Goal: Task Accomplishment & Management: Manage account settings

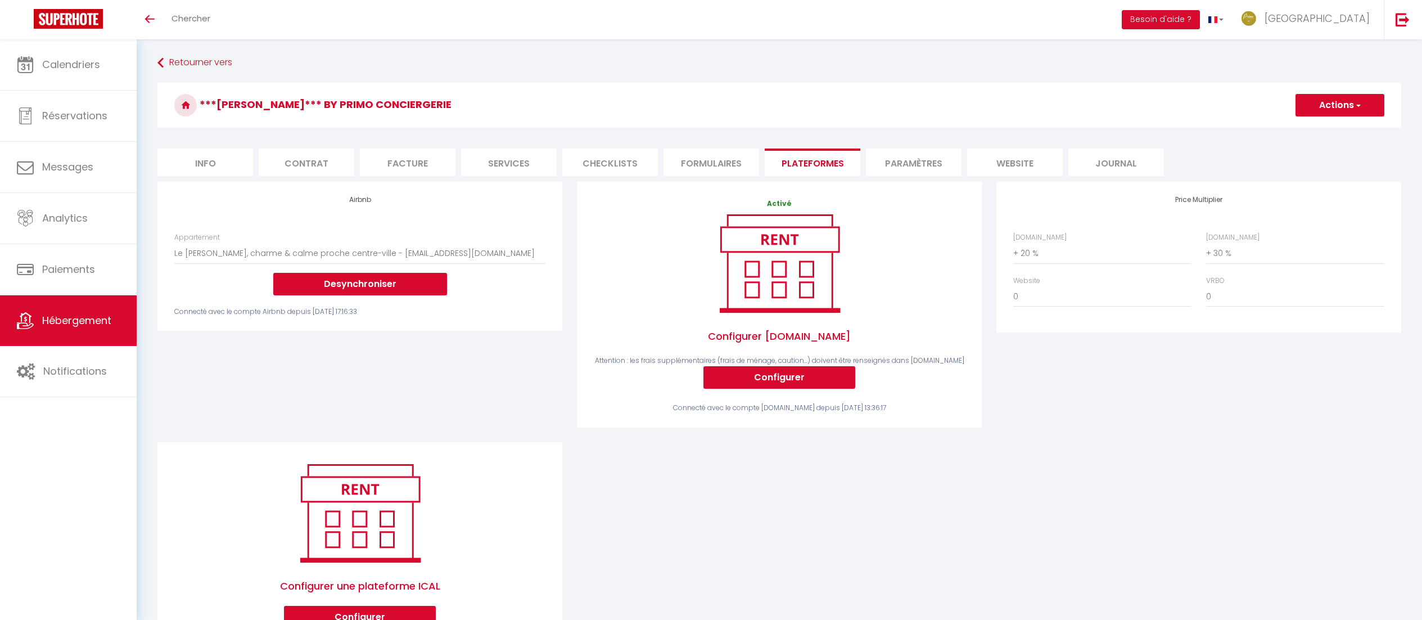
select select "10104-1412169557410743300"
select select "+ 20 %"
select select "+ 30 %"
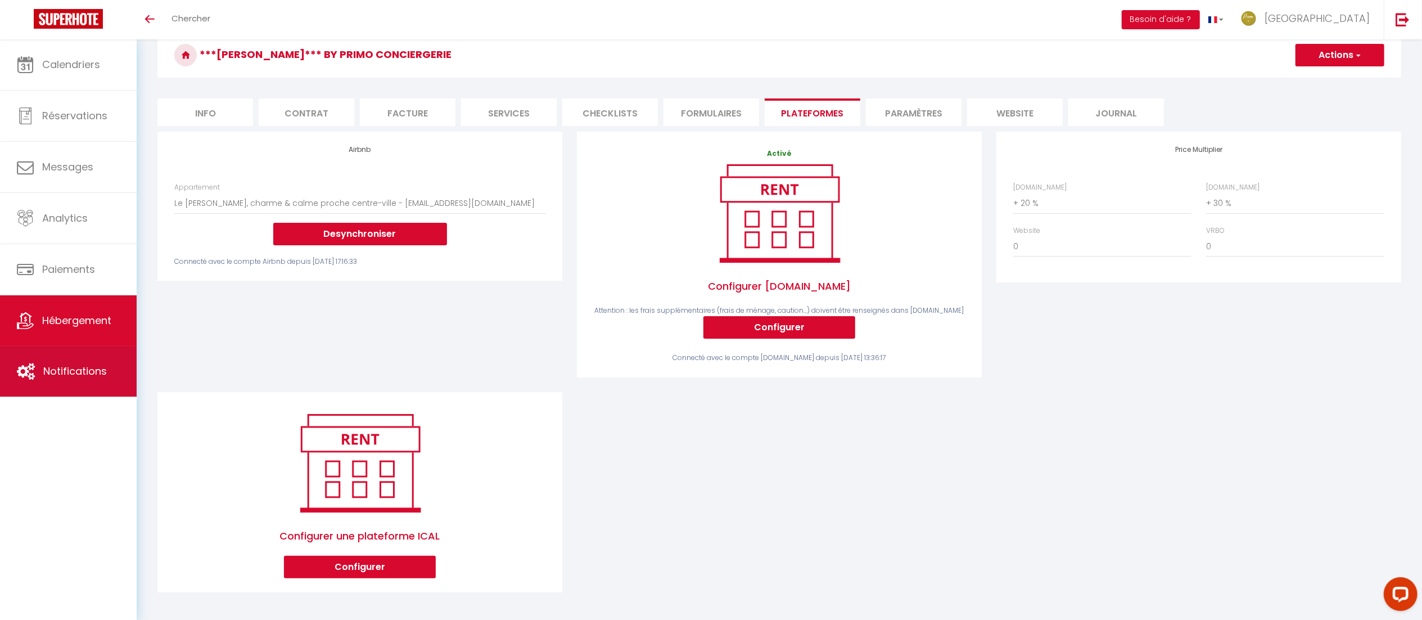
scroll to position [50, 0]
click at [61, 378] on span "Notifications" at bounding box center [75, 371] width 64 height 14
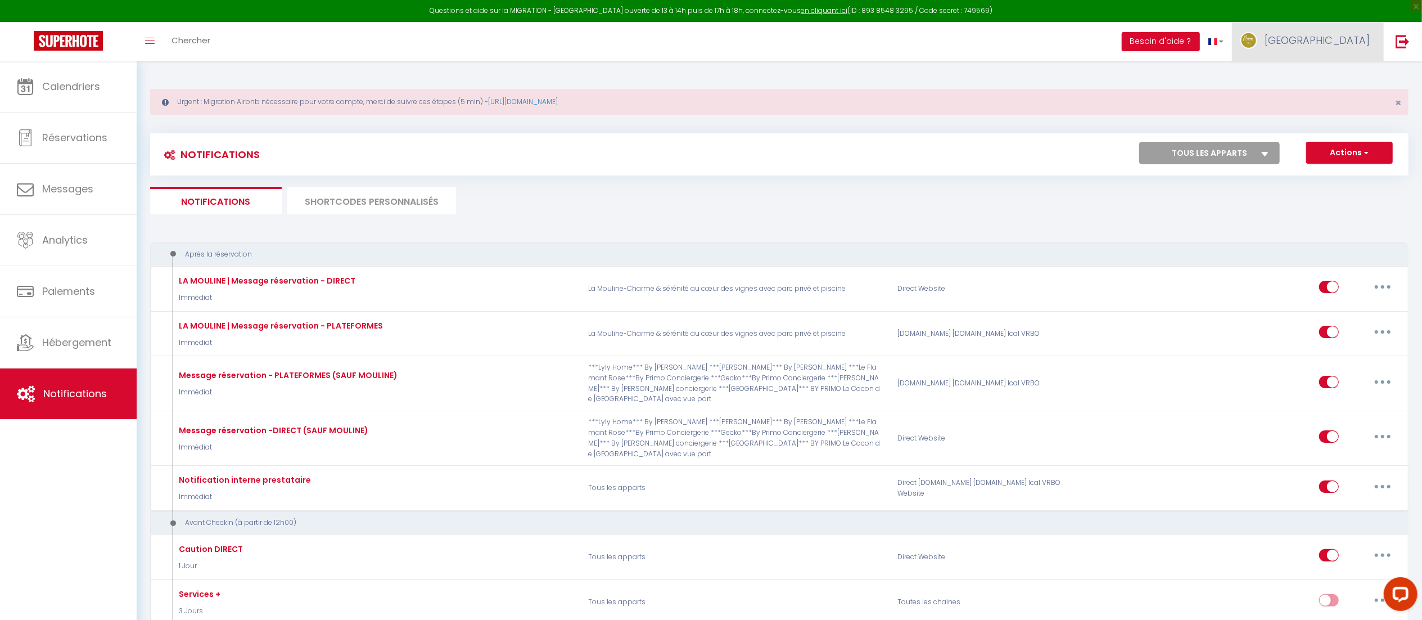
click at [1342, 42] on span "[GEOGRAPHIC_DATA]" at bounding box center [1317, 40] width 105 height 14
click at [1339, 83] on link "Paramètres" at bounding box center [1339, 78] width 83 height 19
select select "28"
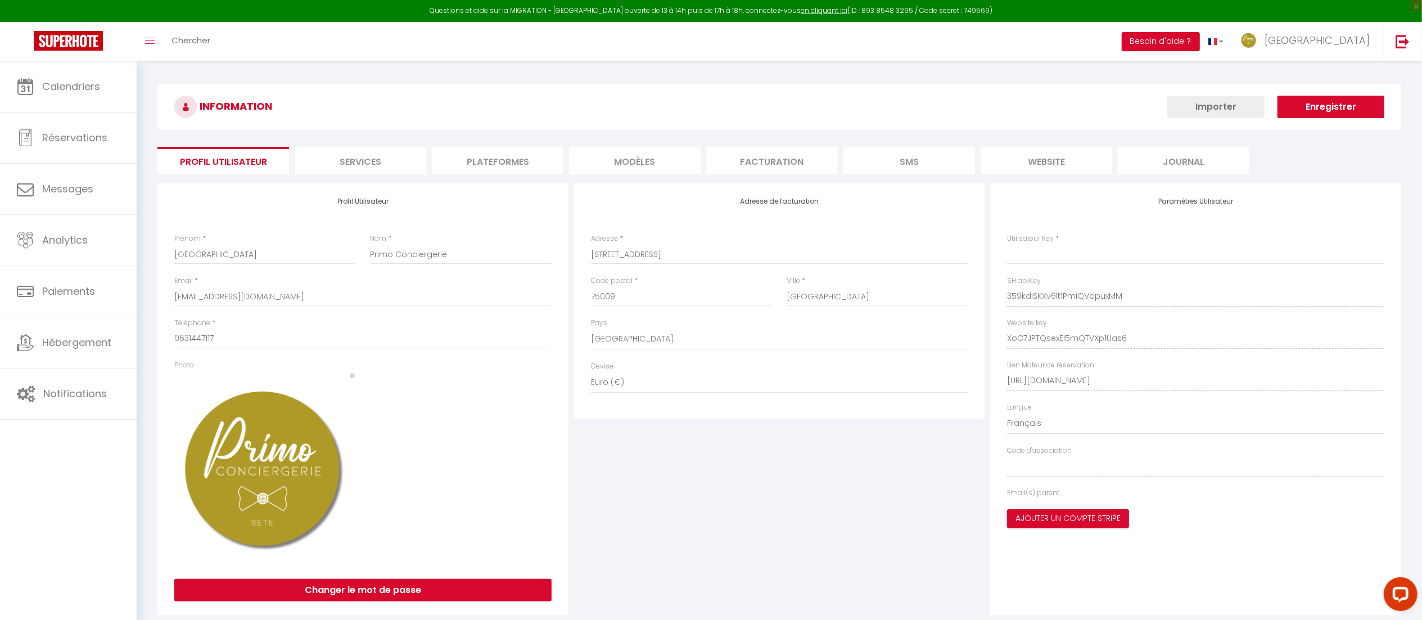
type input "359kdISKXv6lt1PmiQVppuxMM"
type input "XoC7JPTQsexEl5mQTVXp1Uas6"
type input "[URL][DOMAIN_NAME]"
select select "fr"
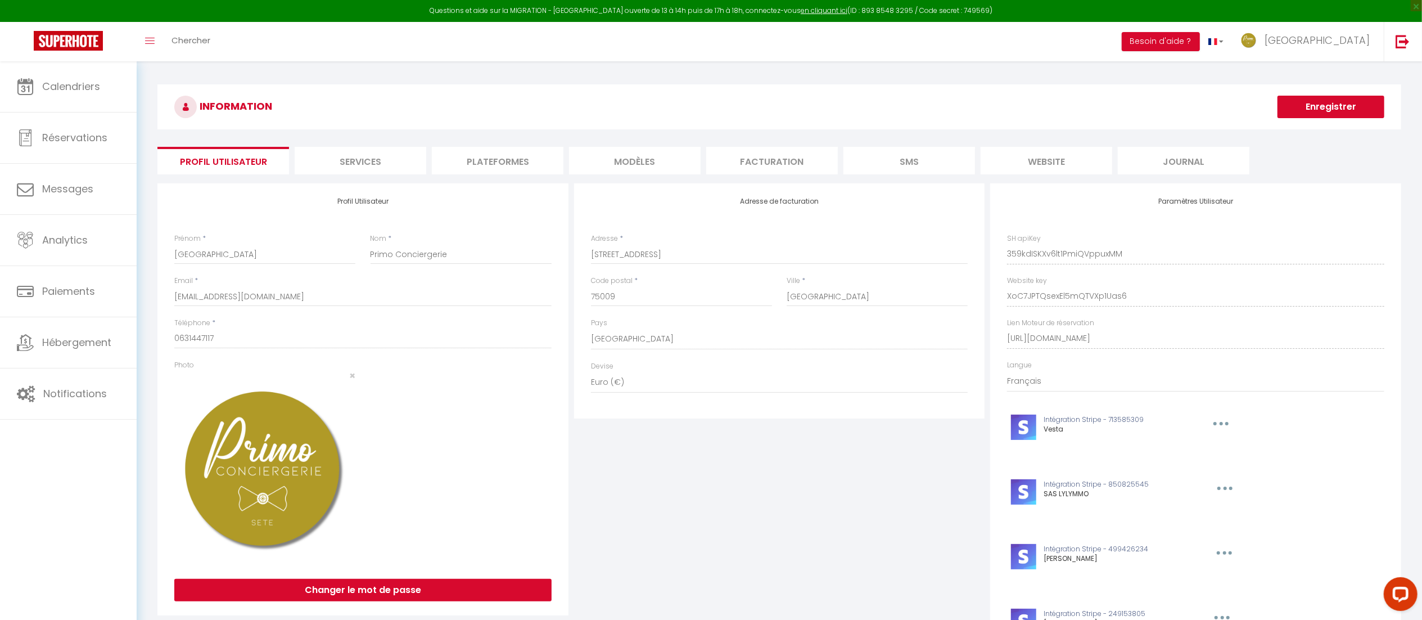
click at [477, 153] on li "Plateformes" at bounding box center [498, 161] width 132 height 28
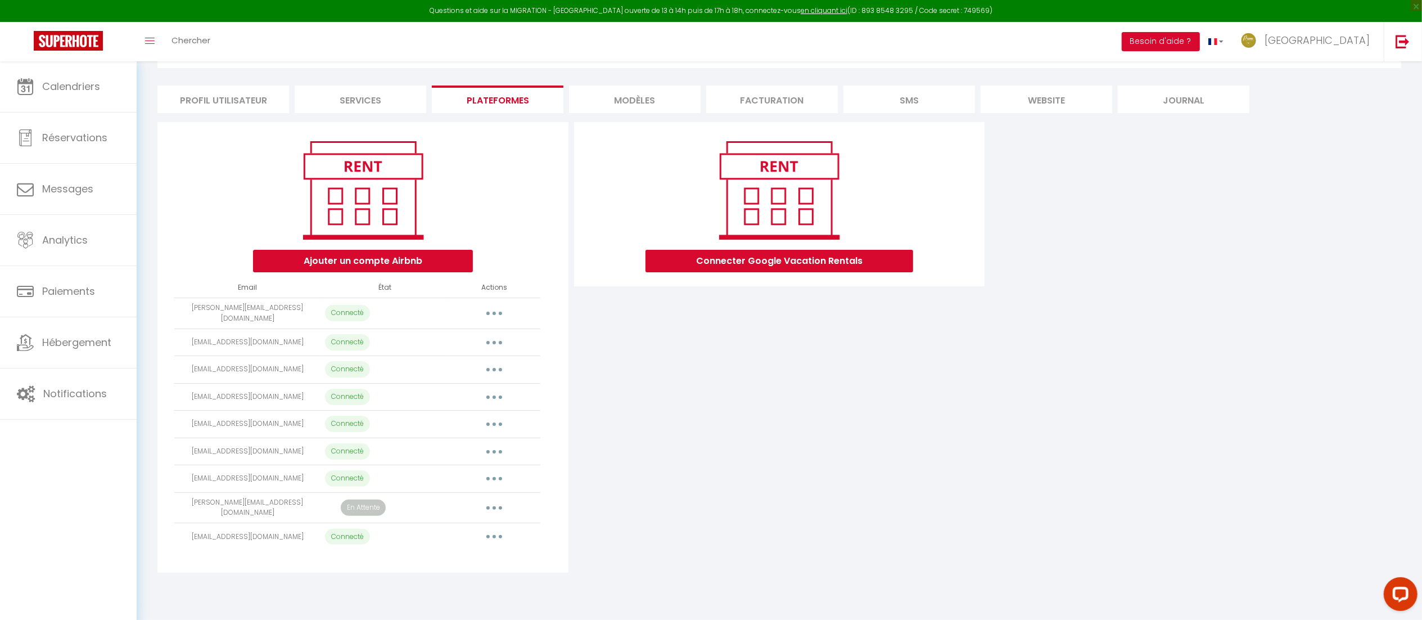
scroll to position [19, 0]
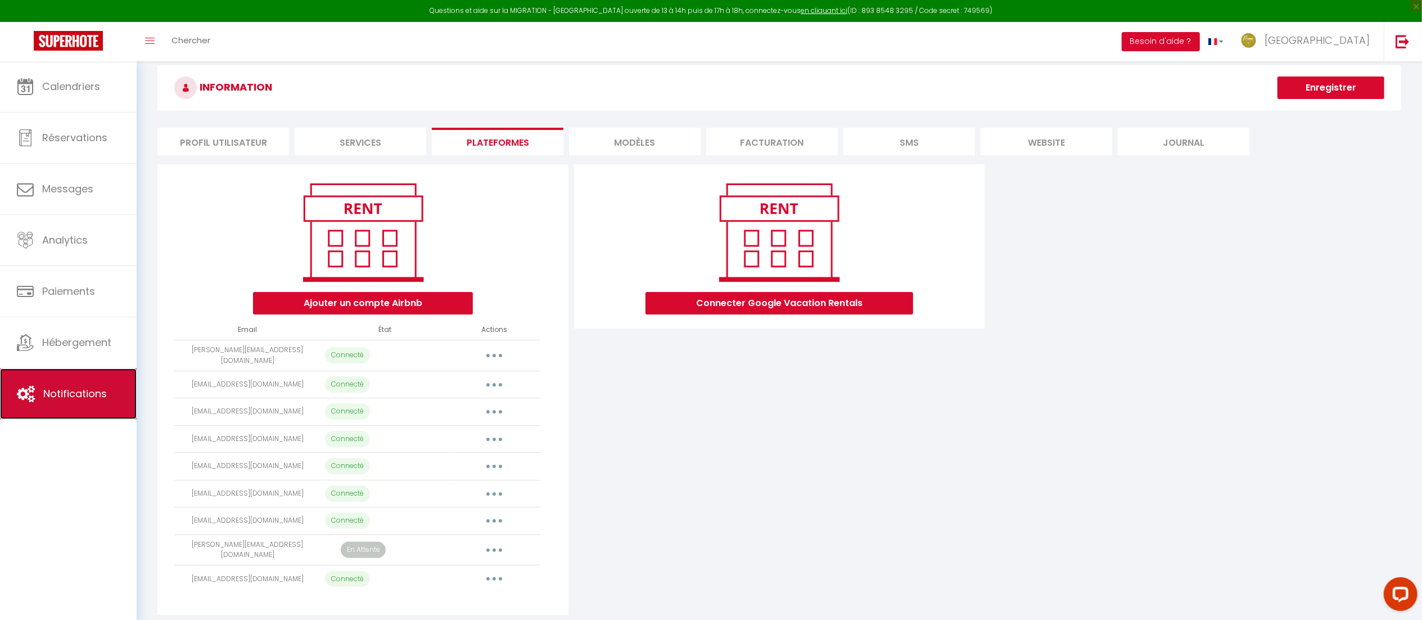
click at [68, 407] on link "Notifications" at bounding box center [68, 393] width 137 height 51
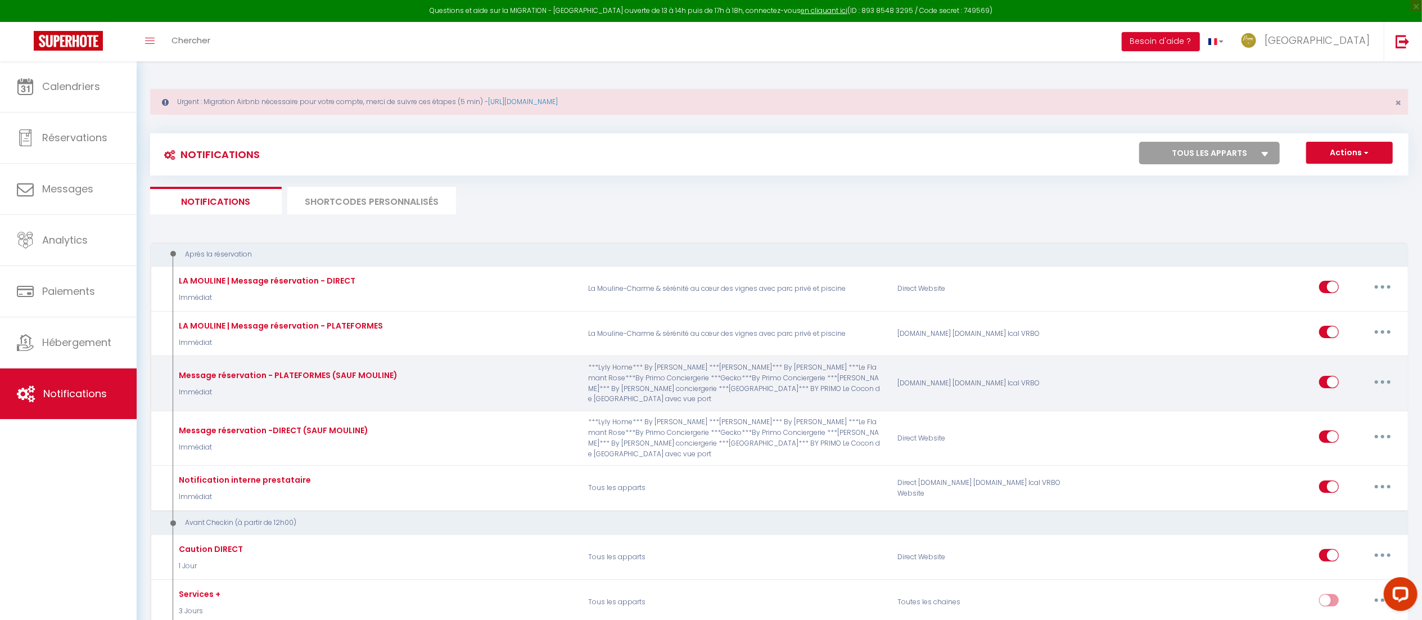
select select
checkbox input "false"
select select
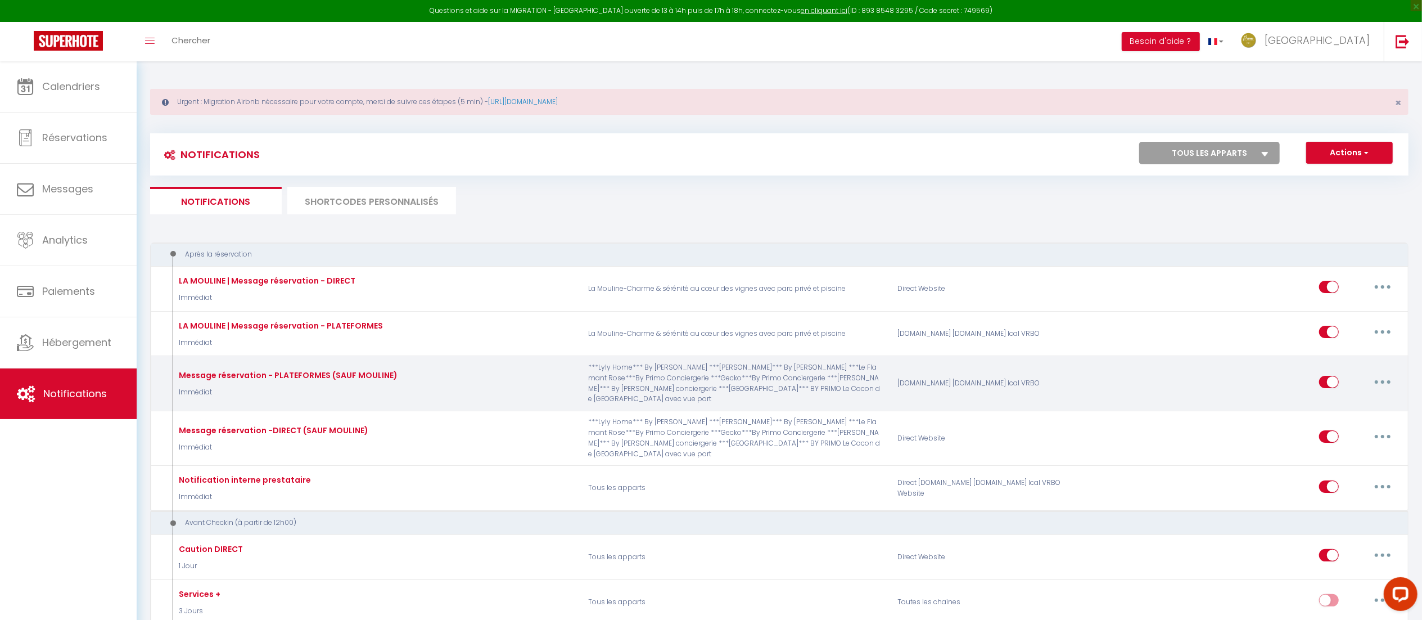
checkbox input "false"
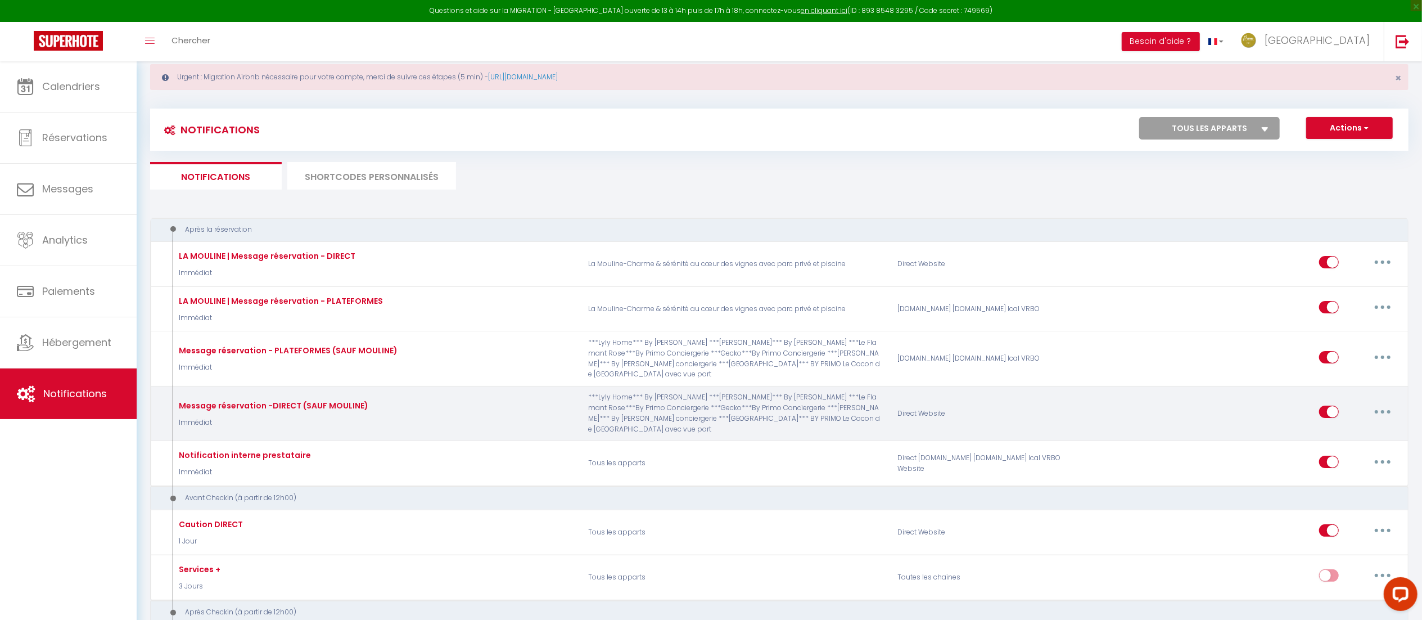
scroll to position [29, 0]
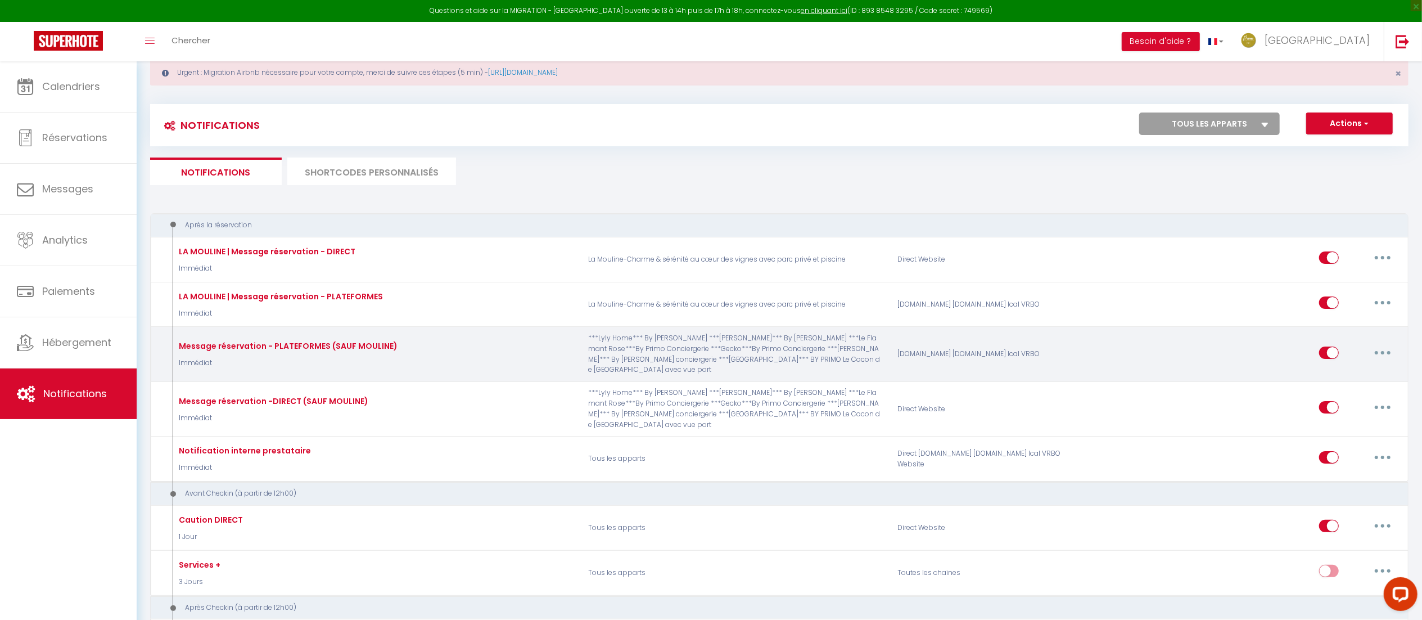
click at [1385, 352] on button "button" at bounding box center [1382, 353] width 31 height 18
click at [1353, 378] on link "Editer" at bounding box center [1353, 377] width 83 height 19
type input "Message réservation - PLATEFORMES (SAUF MOULINE)"
select select "Immédiat"
select select "if_booking_is_paid"
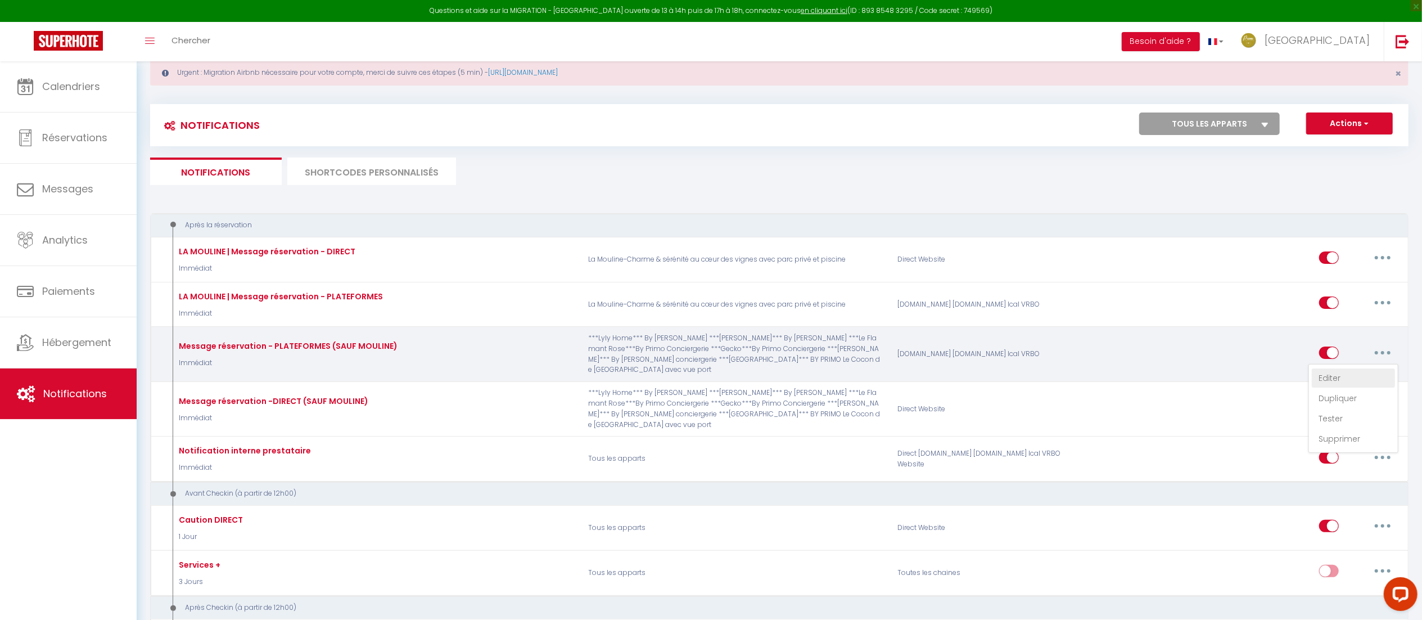
checkbox input "true"
checkbox input "false"
checkbox input "true"
radio input "true"
type input "Confirmation de votre réservation - [BOOKING:ID] - [GUEST:FIRST_NAME] [GUEST:LA…"
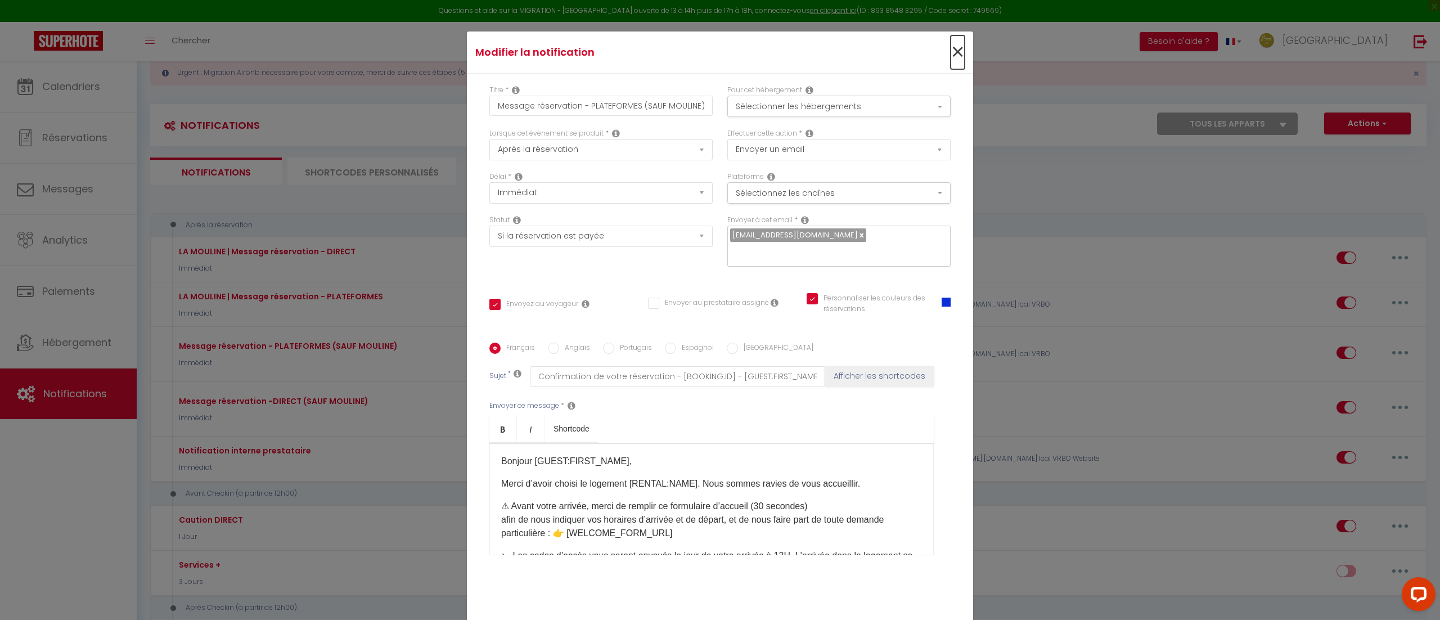
click at [951, 49] on span "×" at bounding box center [958, 52] width 14 height 34
type input "Message réservation - PLATEFORMES (SAUF MOULINE)"
checkbox input "true"
checkbox input "false"
checkbox input "true"
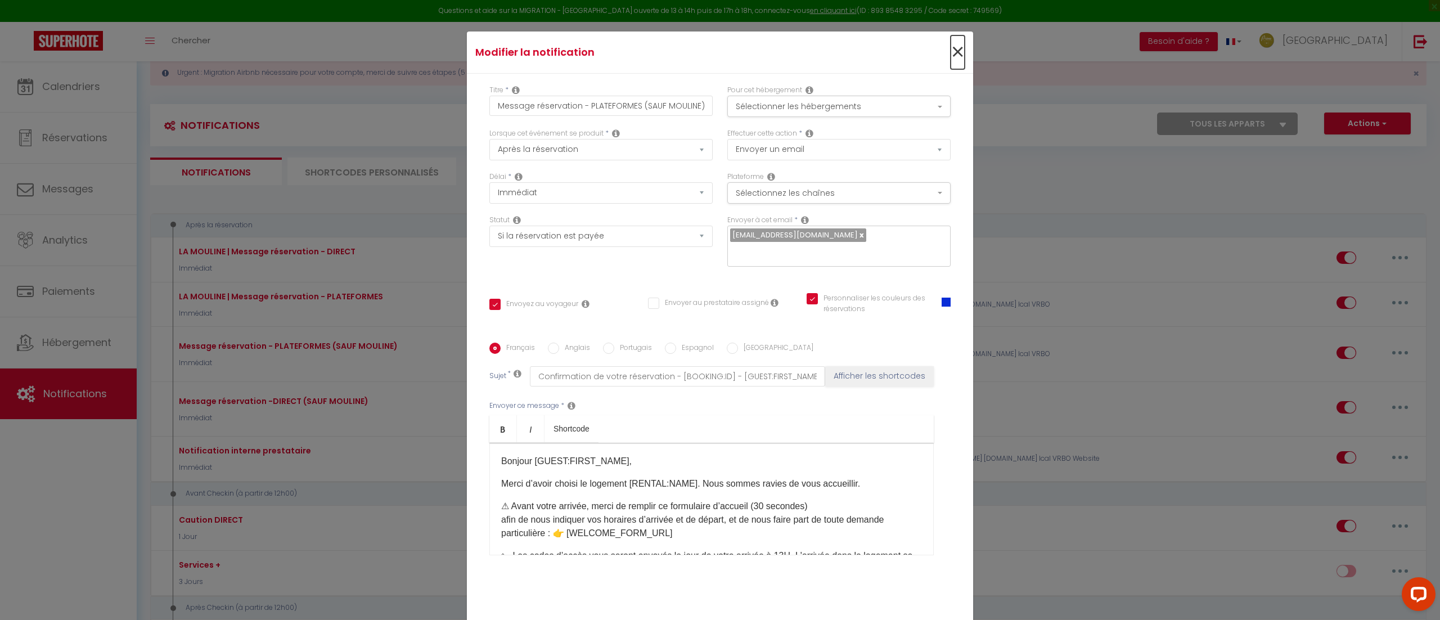
radio input "true"
type input "Confirmation de votre réservation - [BOOKING:ID] - [GUEST:FIRST_NAME] [GUEST:LA…"
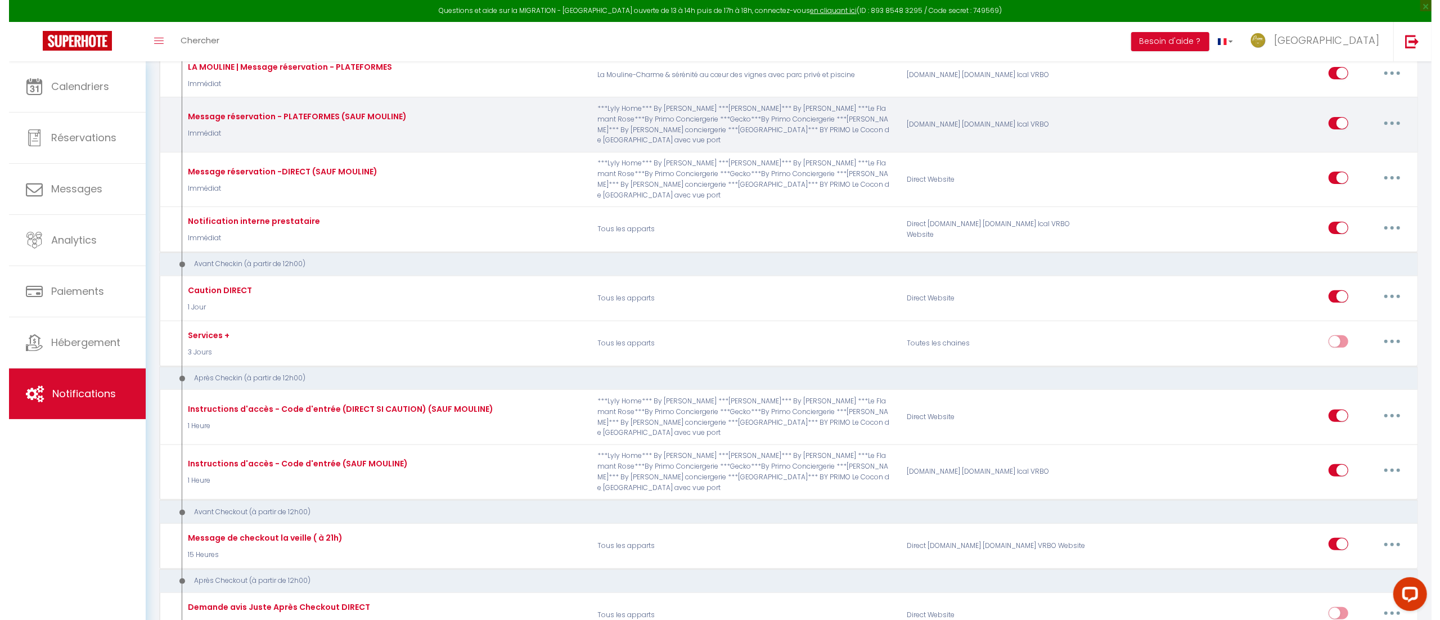
scroll to position [286, 0]
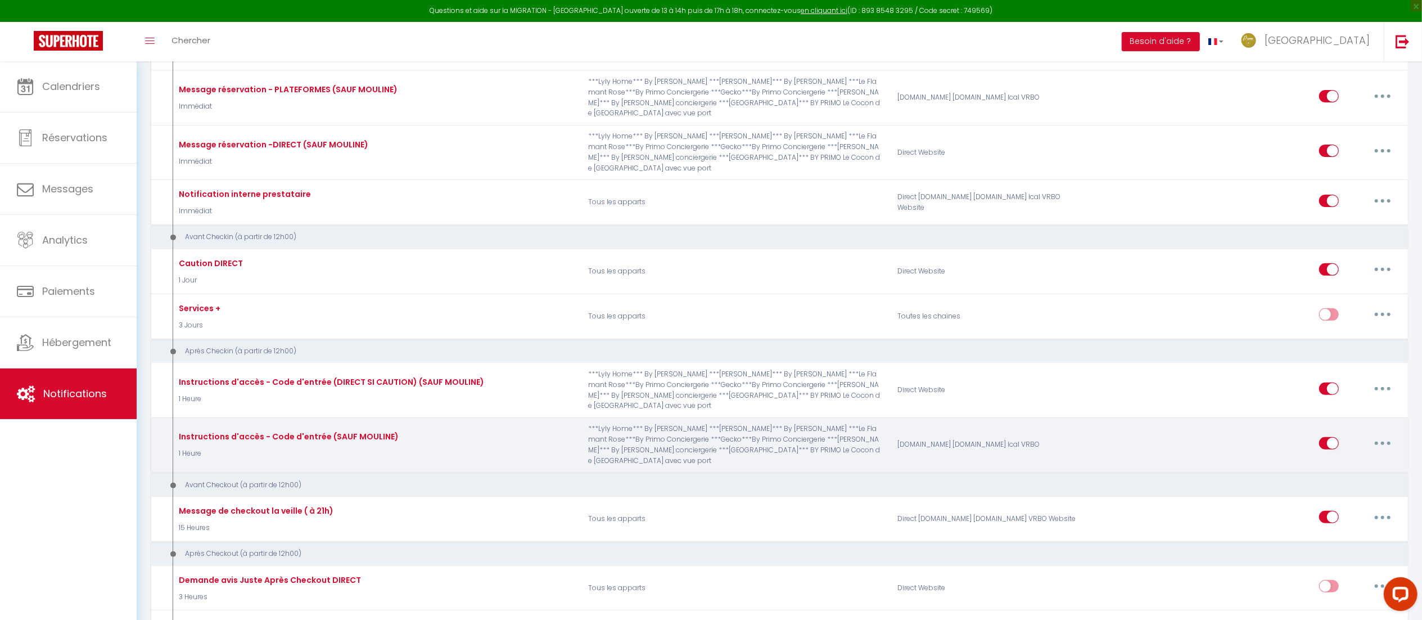
click at [1383, 445] on icon "button" at bounding box center [1382, 443] width 3 height 3
click at [1360, 467] on link "Editer" at bounding box center [1353, 468] width 83 height 19
type input "Instructions d'accès - Code d'entrée (SAUF MOULINE)"
select select "3"
select select "1 Heure"
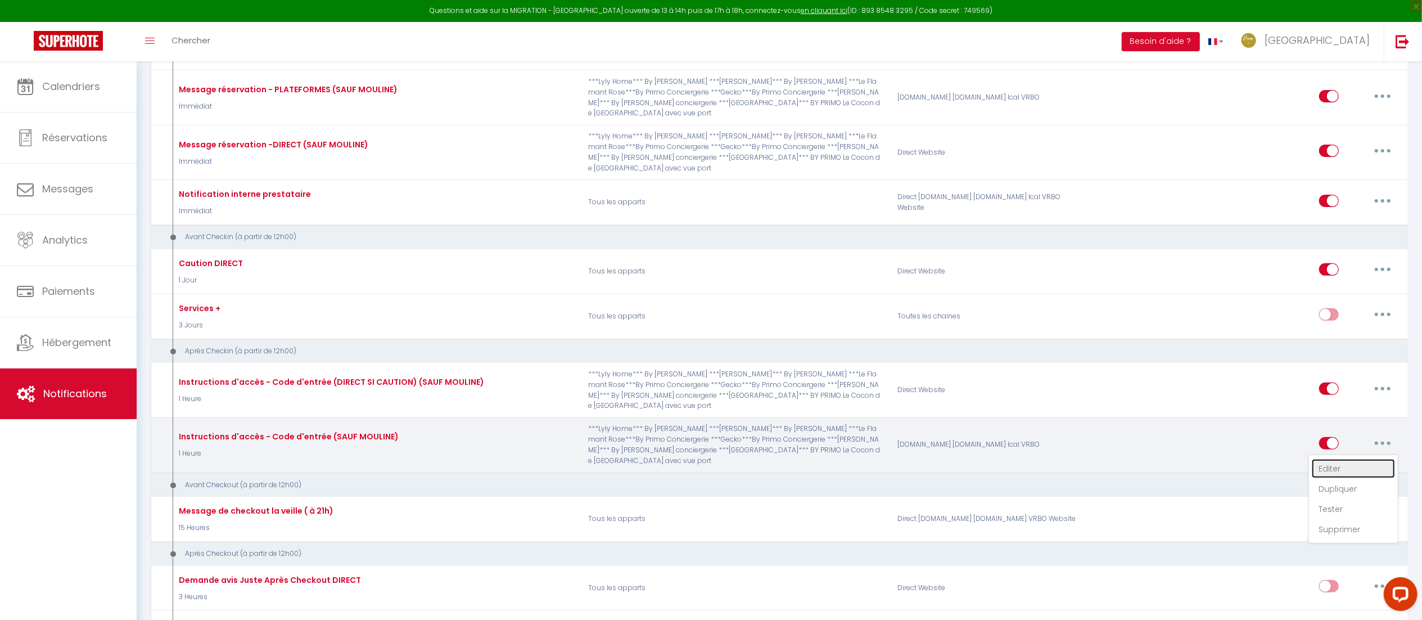
checkbox input "true"
checkbox input "false"
checkbox input "true"
type input "Procédure pour le checkin - [RENTAL:NAME]"
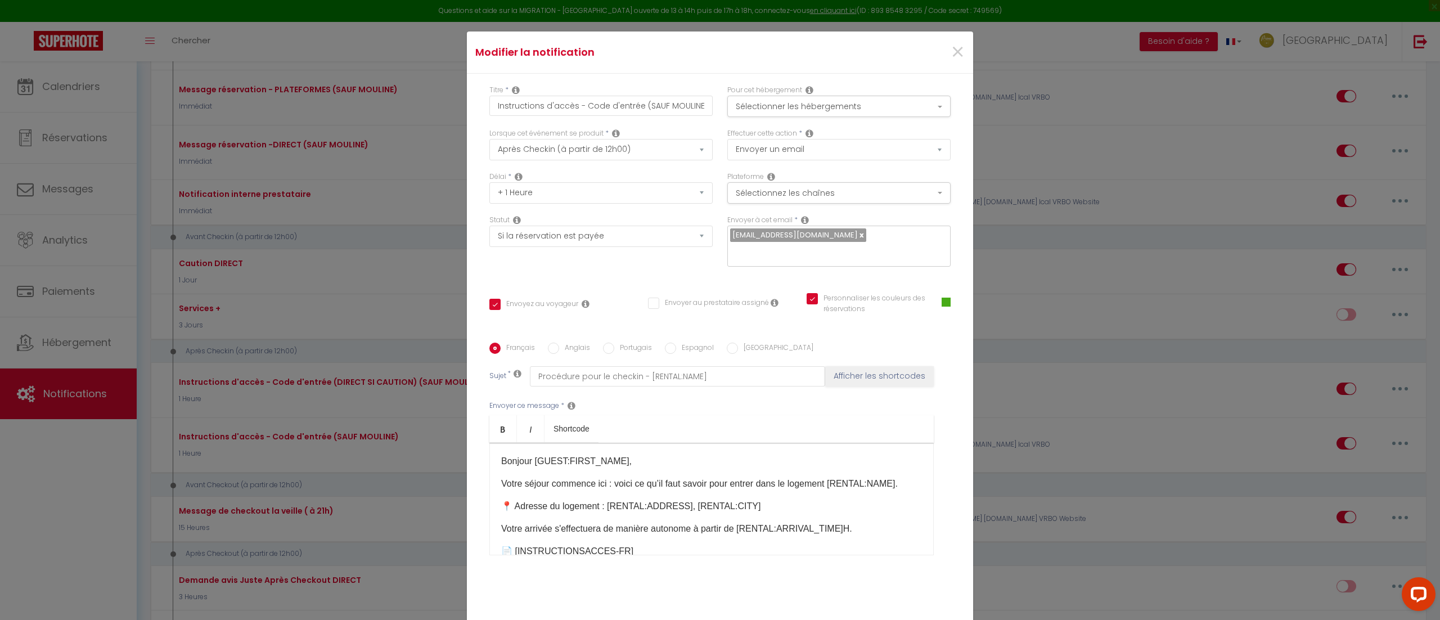
scroll to position [85, 0]
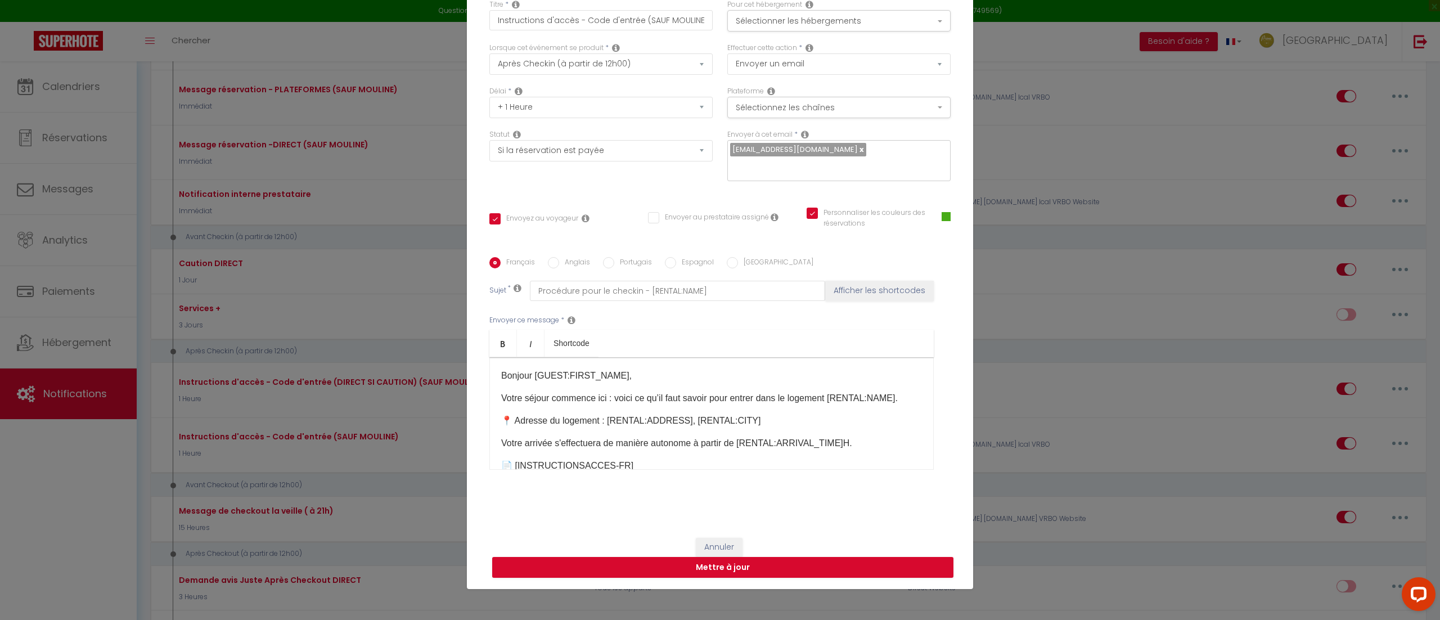
click at [640, 379] on p "Bonjour [GUEST:FIRST_NAME]," at bounding box center [711, 375] width 421 height 13
click at [694, 571] on button "Mettre à jour" at bounding box center [722, 567] width 461 height 21
checkbox input "true"
checkbox input "false"
checkbox input "true"
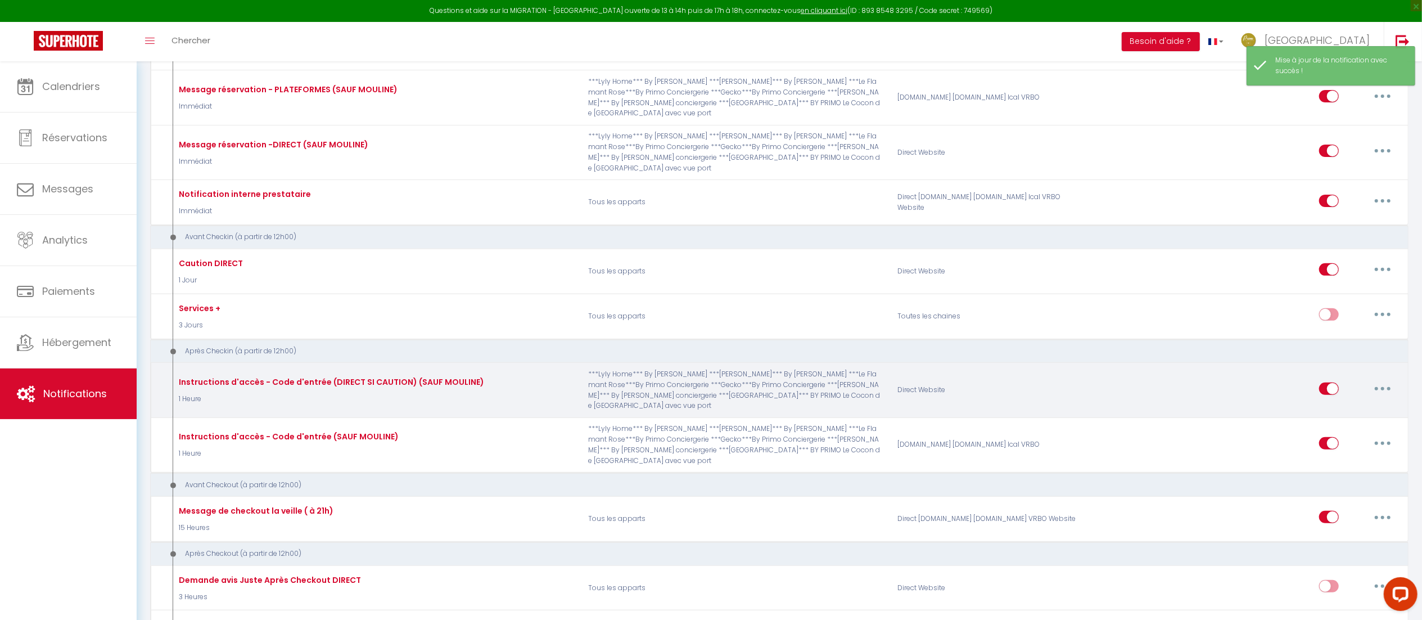
click at [704, 408] on p "***Lyly Home*** By [PERSON_NAME] ***[PERSON_NAME]*** By [PERSON_NAME] ***Le Fla…" at bounding box center [735, 390] width 309 height 42
click at [1377, 393] on button "button" at bounding box center [1382, 389] width 31 height 18
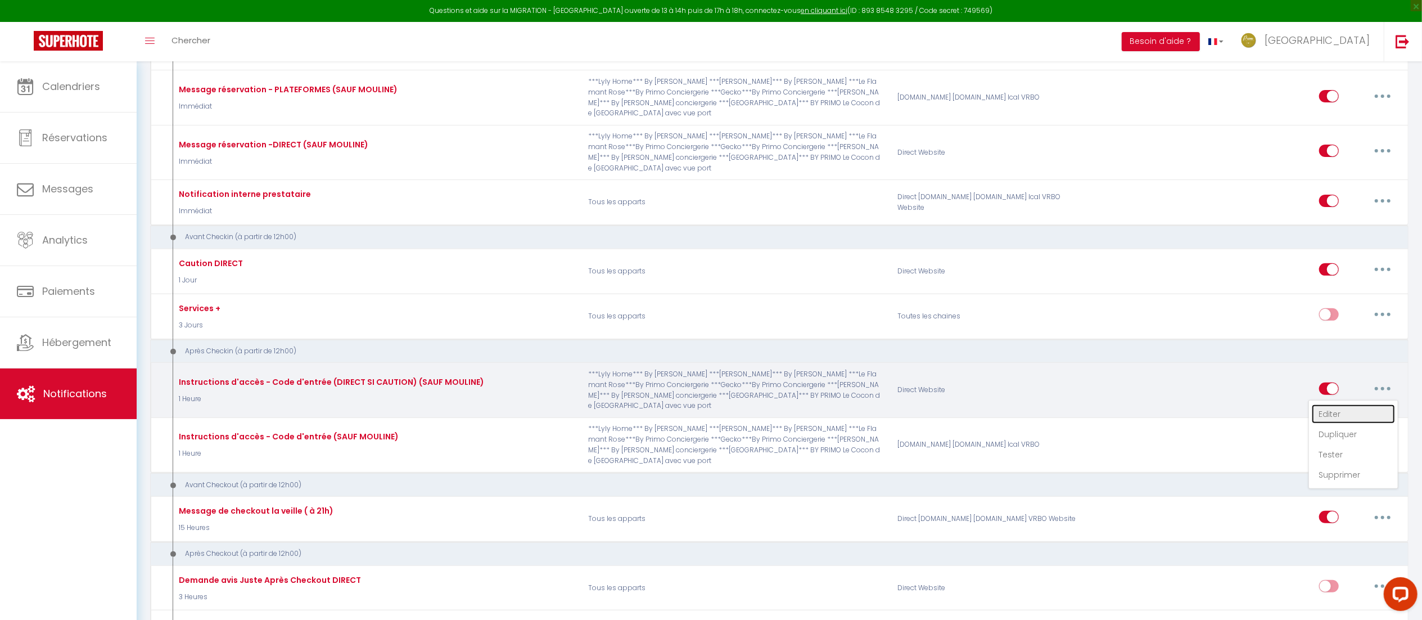
click at [1366, 414] on link "Editer" at bounding box center [1353, 413] width 83 height 19
type input "Instructions d'accès - Code d'entrée (DIRECT SI CAUTION) (SAUF MOULINE)"
select select "3"
select select "1 Heure"
select select "if_deposit_is_paid"
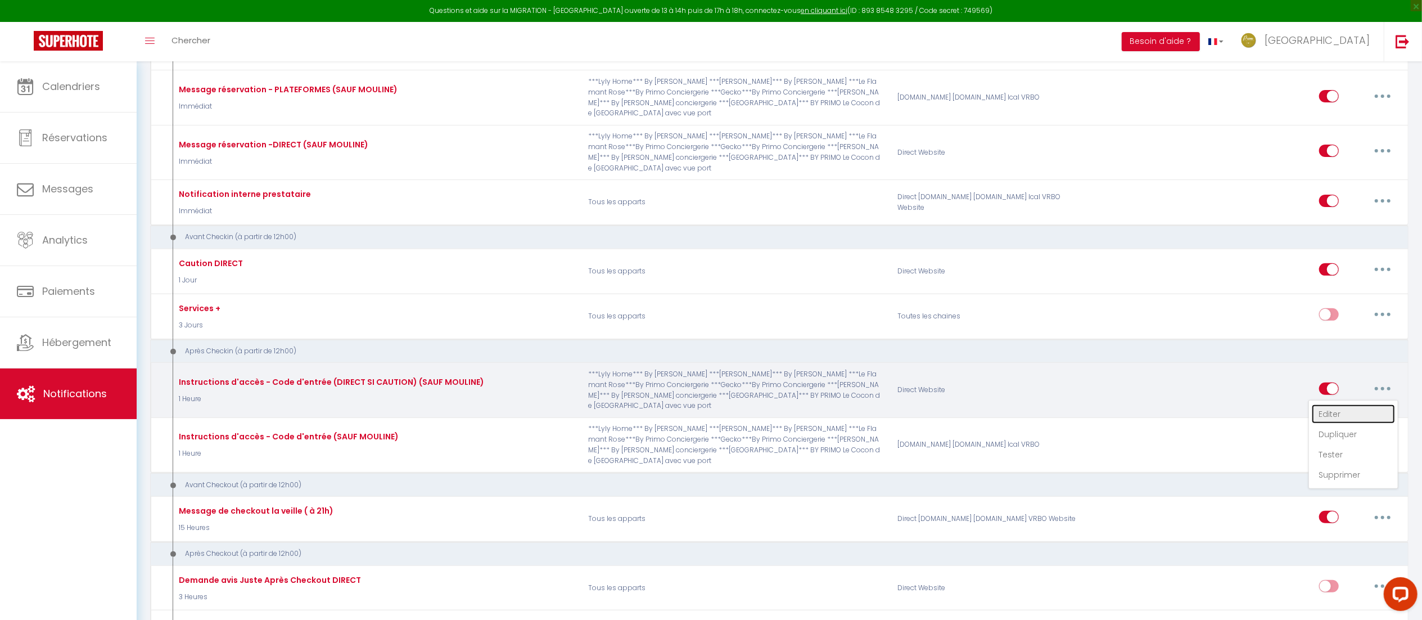
checkbox input "true"
checkbox input "false"
checkbox input "true"
radio input "true"
type input "Procédure pour le checkin - [RENTAL:NAME]"
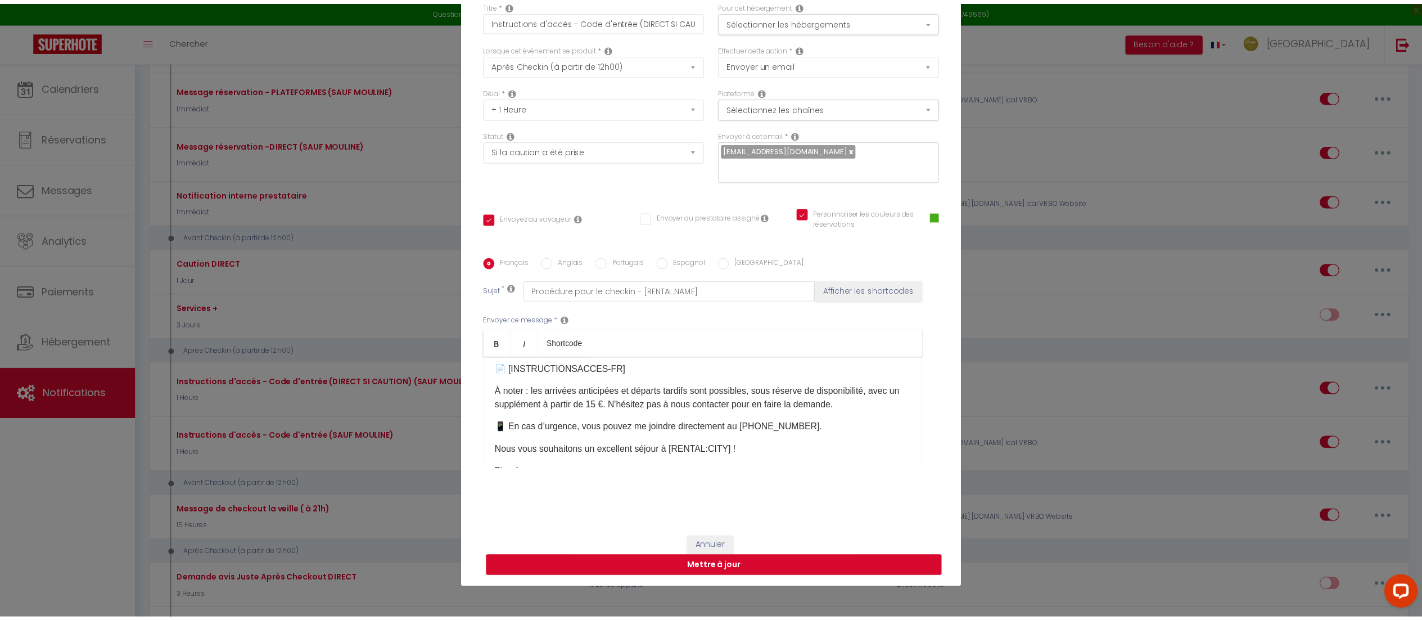
scroll to position [93, 0]
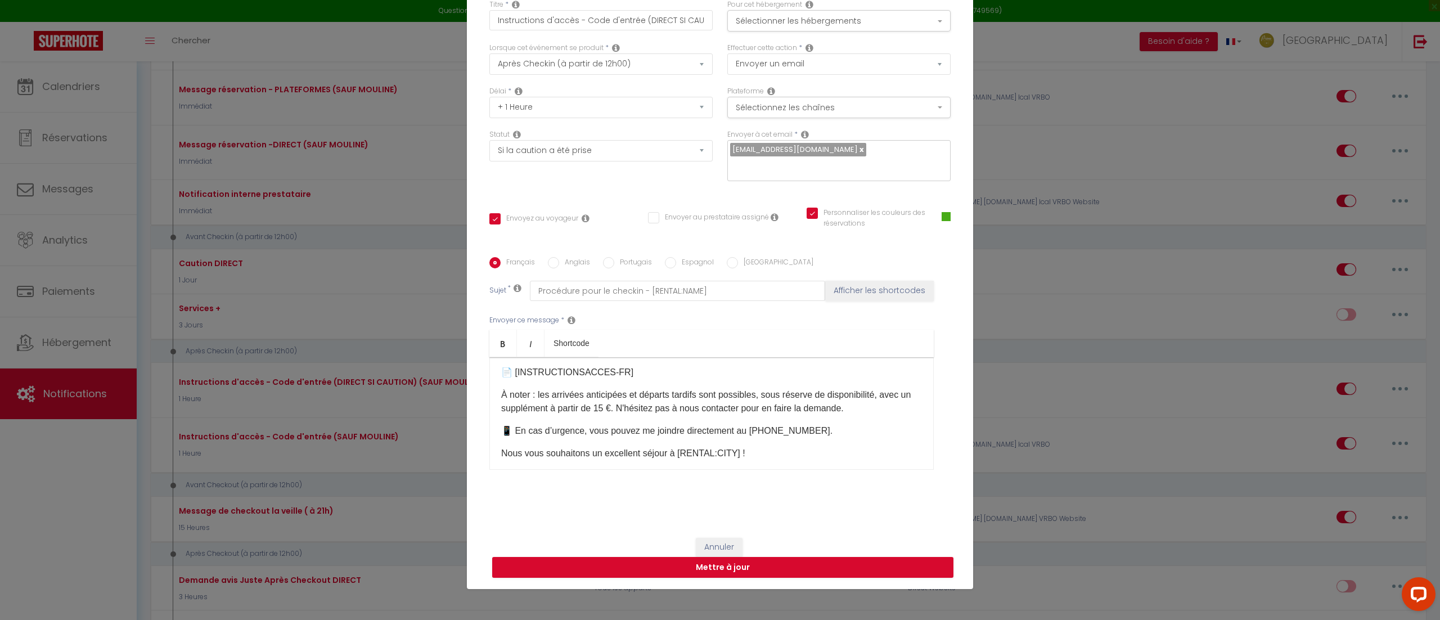
click at [681, 394] on div "Bonjour [GUEST:FIRST_NAME], Votre séjour commence ici : voici ce qu’il faut sav…" at bounding box center [711, 413] width 444 height 112
click at [668, 379] on p "📄 [INSTRUCTIONSACCES-FR​]​" at bounding box center [711, 372] width 421 height 13
click at [652, 561] on button "Mettre à jour" at bounding box center [722, 567] width 461 height 21
checkbox input "true"
checkbox input "false"
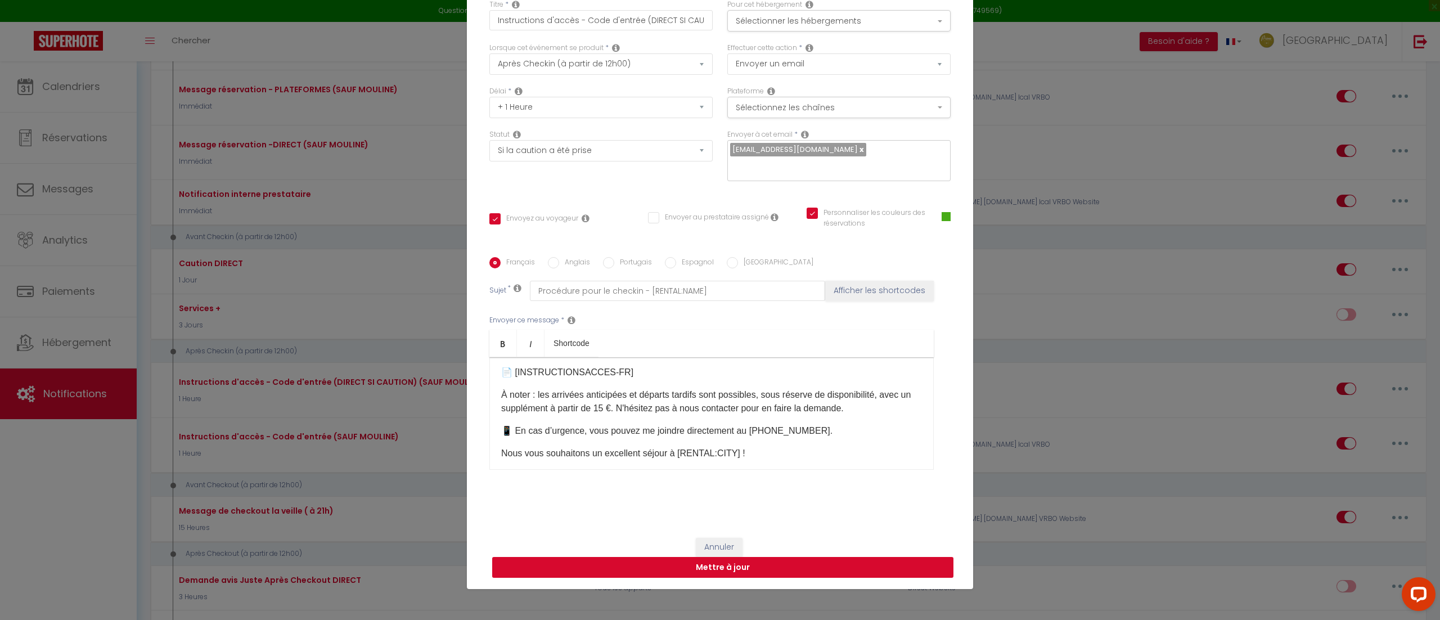
checkbox input "true"
